Goal: Information Seeking & Learning: Learn about a topic

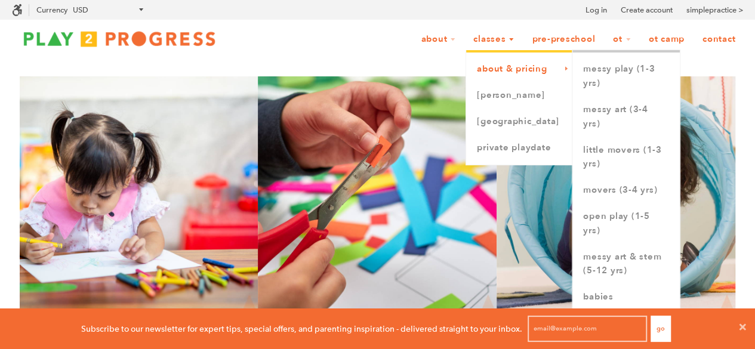
click at [519, 72] on link "About & Pricing" at bounding box center [519, 69] width 106 height 26
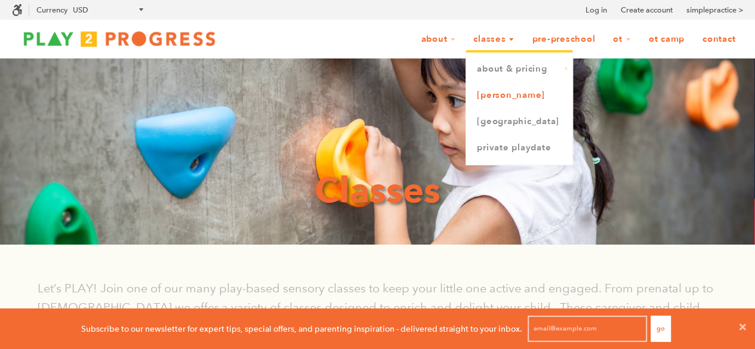
click at [494, 100] on link "[PERSON_NAME]" at bounding box center [519, 95] width 106 height 26
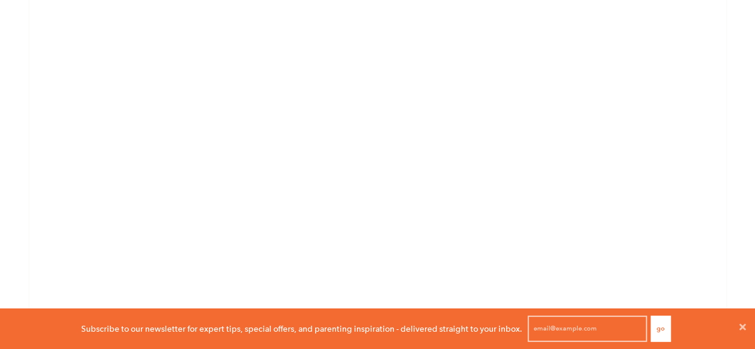
scroll to position [1120, 0]
